Goal: Transaction & Acquisition: Book appointment/travel/reservation

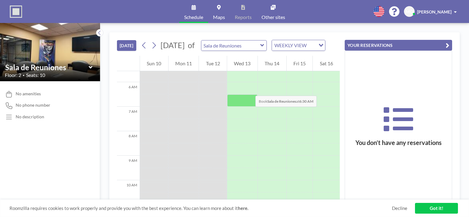
scroll to position [153, 0]
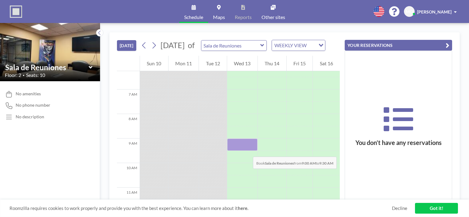
click at [247, 151] on div at bounding box center [242, 145] width 30 height 12
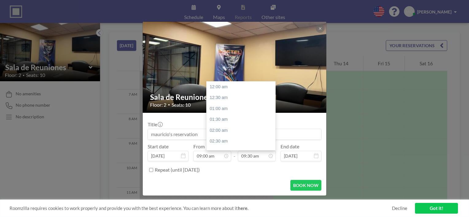
scroll to position [207, 0]
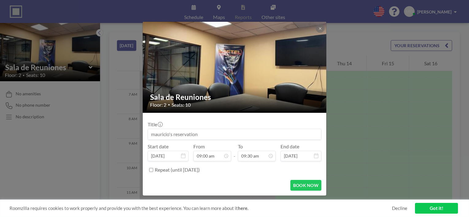
click at [189, 134] on input at bounding box center [234, 134] width 173 height 10
click at [174, 134] on input "reunion de [PERSON_NAME]" at bounding box center [234, 134] width 173 height 10
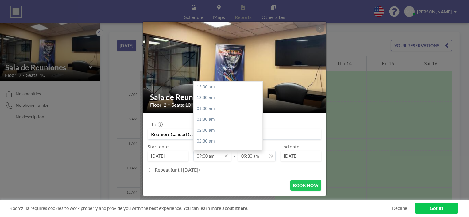
scroll to position [196, 0]
type input "Reunion Calidad Claro"
click at [212, 156] on input "09:00 am" at bounding box center [212, 156] width 38 height 10
click at [206, 108] on div "10:00 am" at bounding box center [230, 108] width 72 height 11
type input "10:00 am"
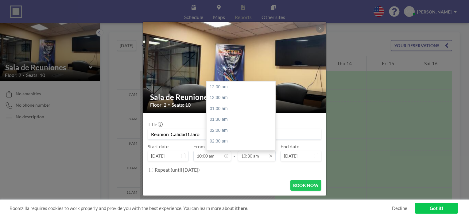
scroll to position [230, 0]
click at [216, 100] on div "11:00 am" at bounding box center [243, 97] width 72 height 11
type input "11:00 am"
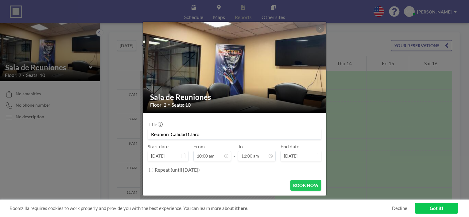
scroll to position [0, 0]
click at [305, 185] on button "BOOK NOW" at bounding box center [305, 185] width 31 height 11
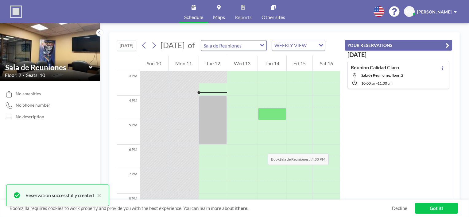
scroll to position [296, 0]
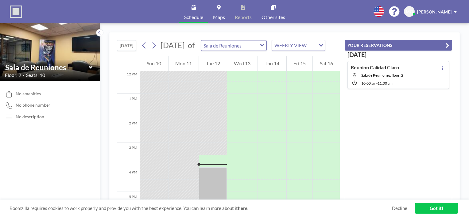
click at [454, 10] on span at bounding box center [455, 12] width 3 height 4
